Goal: Check status: Check status

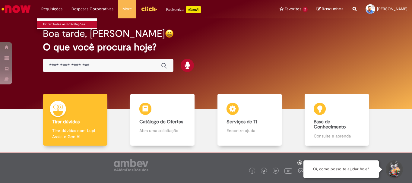
click at [56, 22] on link "Exibir Todas as Solicitações" at bounding box center [70, 24] width 66 height 7
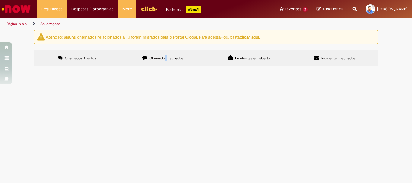
click at [166, 62] on label "Chamados Fechados" at bounding box center [163, 58] width 86 height 16
click at [167, 62] on label "Chamados Fechados" at bounding box center [163, 58] width 86 height 16
click at [158, 59] on span "Chamados Fechados" at bounding box center [166, 58] width 34 height 5
click at [173, 58] on span "Chamados Fechados" at bounding box center [166, 58] width 34 height 5
click at [246, 58] on span "Incidentes em aberto" at bounding box center [252, 58] width 35 height 5
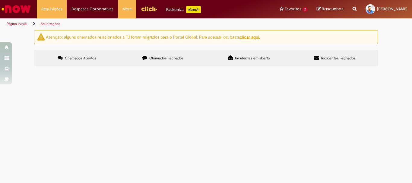
click at [175, 60] on span "Chamados Fechados" at bounding box center [166, 58] width 34 height 5
